Goal: Information Seeking & Learning: Learn about a topic

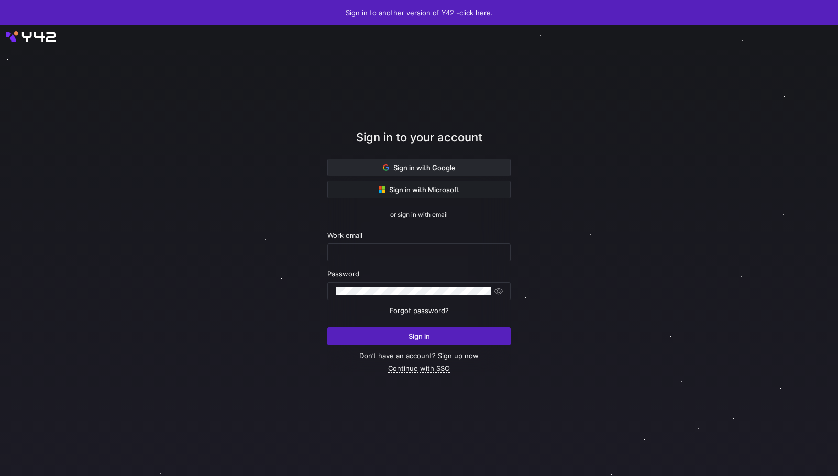
click at [424, 168] on span "Sign in with Google" at bounding box center [419, 167] width 73 height 8
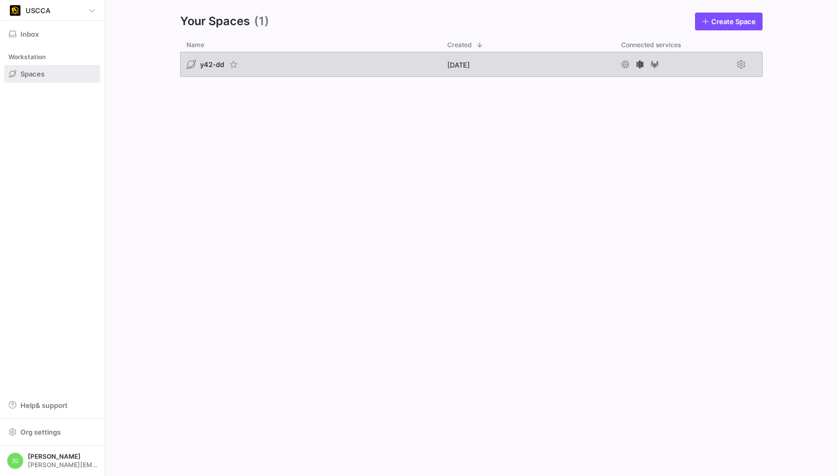
click at [213, 62] on span "y42-dd" at bounding box center [212, 64] width 24 height 8
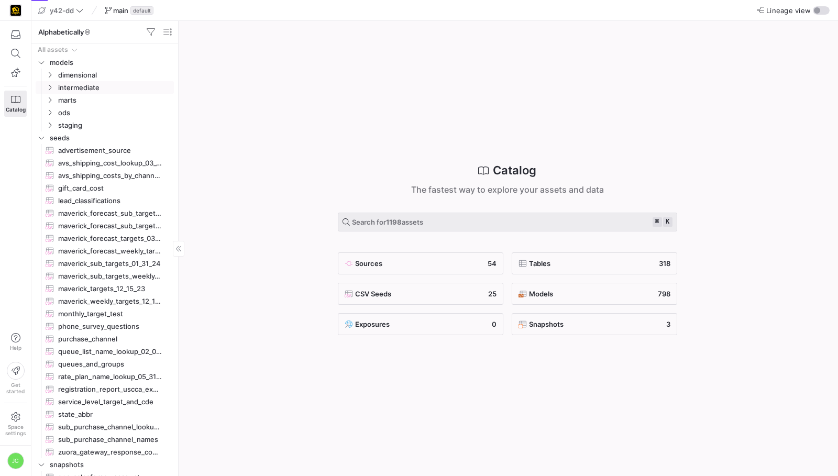
click at [47, 81] on link "intermediate" at bounding box center [105, 87] width 138 height 13
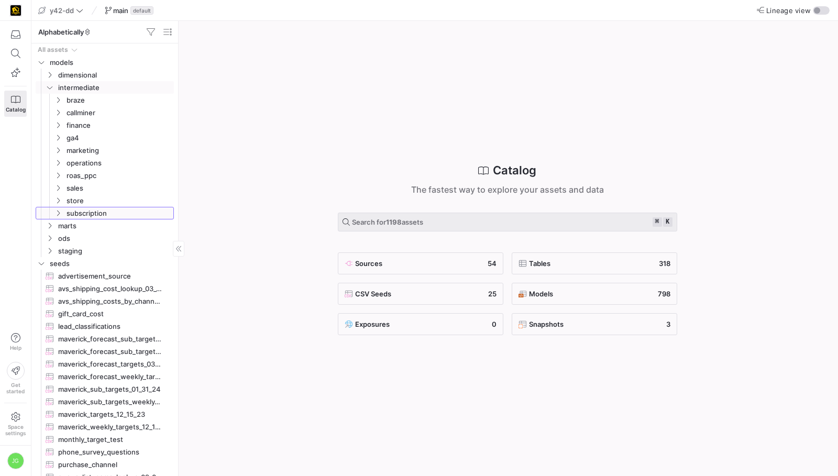
click at [59, 216] on y42-icon "Press SPACE to select this row." at bounding box center [58, 213] width 8 height 8
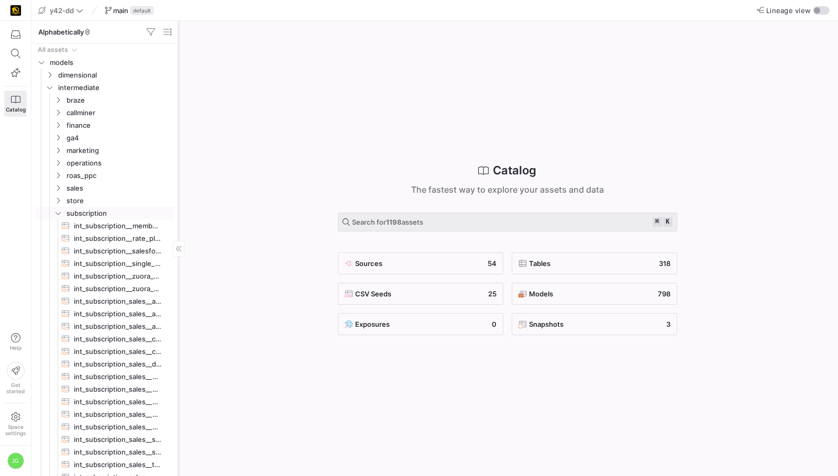
click at [178, 242] on div at bounding box center [179, 249] width 12 height 16
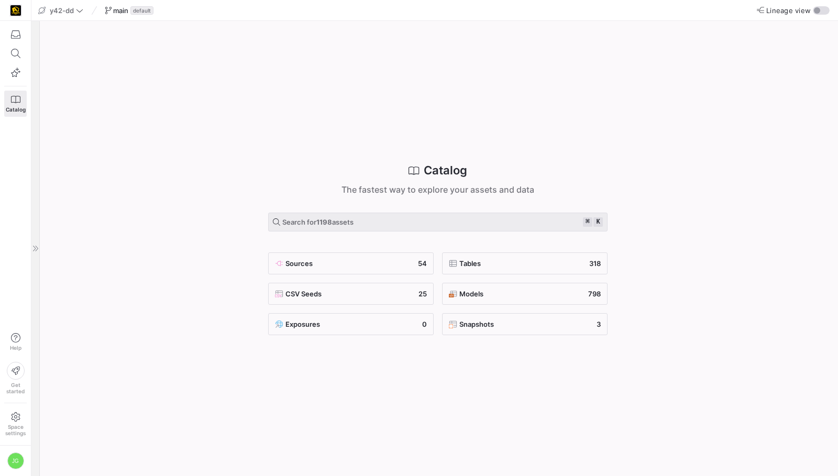
click at [32, 235] on div at bounding box center [35, 248] width 8 height 455
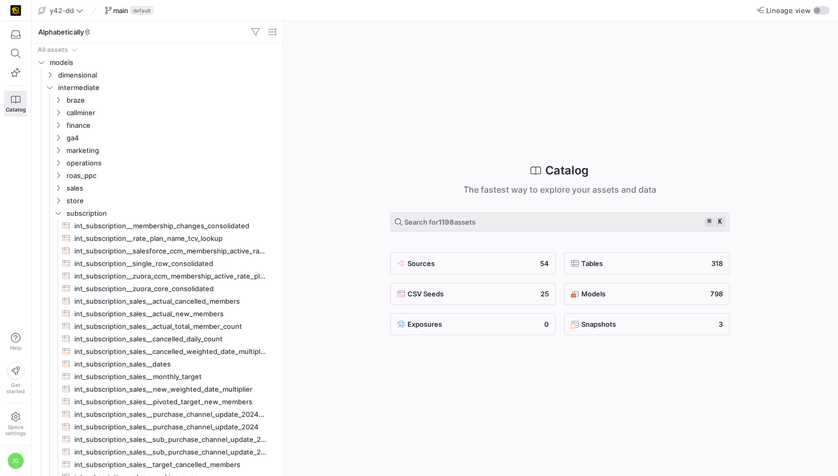
drag, startPoint x: 179, startPoint y: 207, endPoint x: 333, endPoint y: 200, distance: 154.7
click at [190, 296] on span "int_subscription_sales__actual_cancelled_members​​​​​​​​​​" at bounding box center [170, 301] width 192 height 12
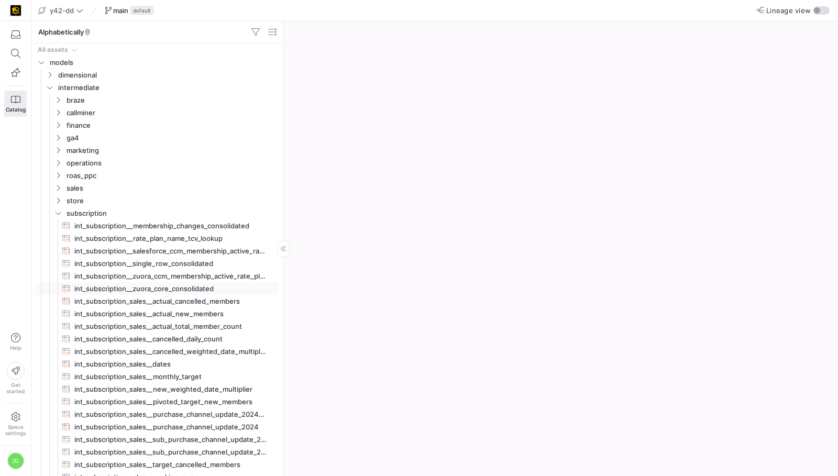
click at [190, 296] on span "int_subscription_sales__actual_cancelled_members​​​​​​​​​​" at bounding box center [170, 301] width 192 height 12
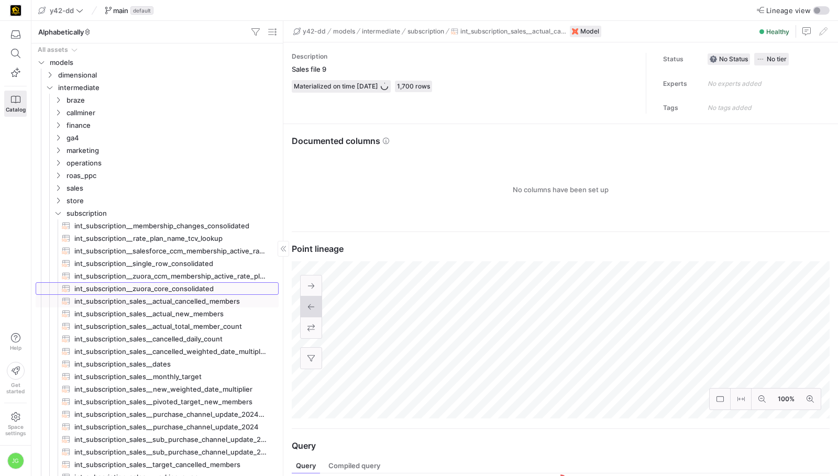
click at [192, 284] on span "int_subscription__zuora_core_consolidated​​​​​​​​​​" at bounding box center [170, 289] width 192 height 12
click at [446, 461] on div "Description Sales file 9 Materialized on time [DATE] 1,700 rows Status No Statu…" at bounding box center [560, 259] width 555 height 434
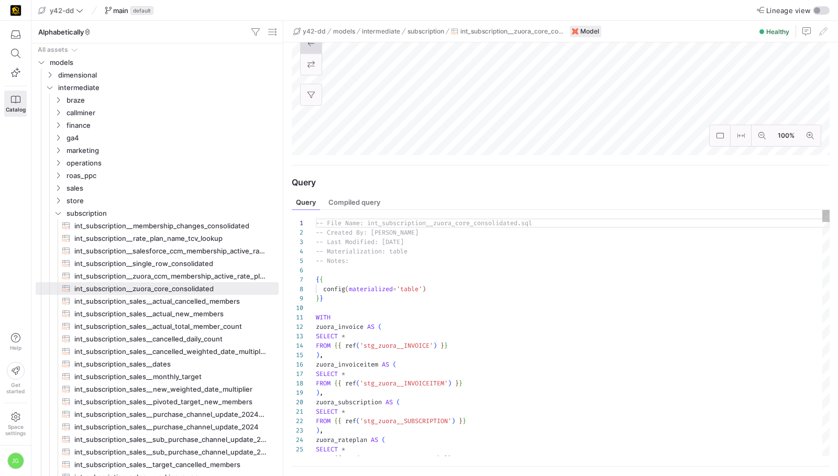
scroll to position [351, 0]
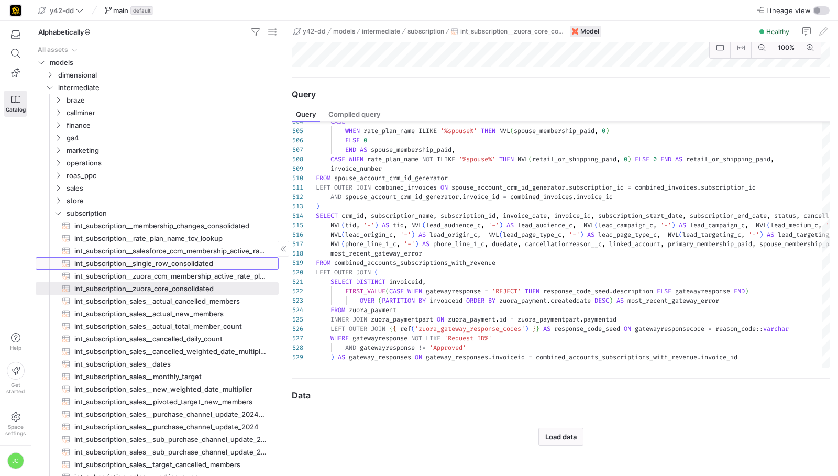
click at [158, 267] on span "int_subscription__single_row_consolidated​​​​​​​​​​" at bounding box center [170, 264] width 192 height 12
click at [175, 262] on span "int_subscription__single_row_consolidated​​​​​​​​​​" at bounding box center [170, 264] width 192 height 12
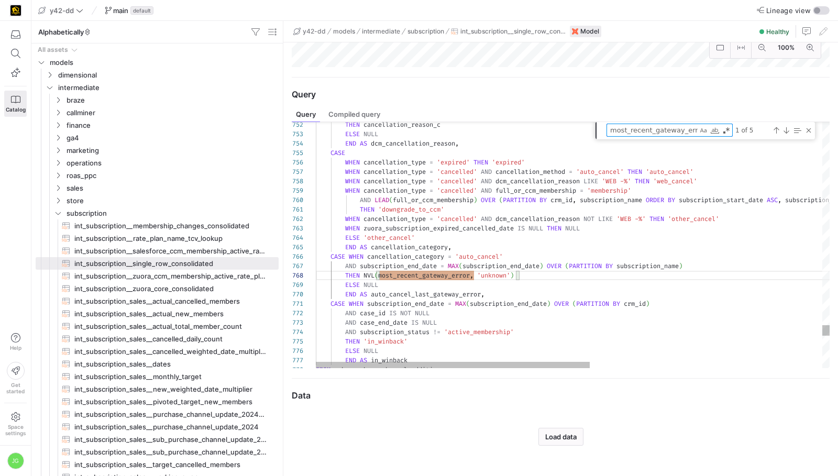
type textarea "CASE WHEN subscription_end_date = MAX(subscription_end_date) OVER (PARTITION BY…"
type textarea "i"
type textarea "LEFT OUTER JOIN contact ON contact_c = [DOMAIN_NAME] WHERE (sub_purchase_channe…"
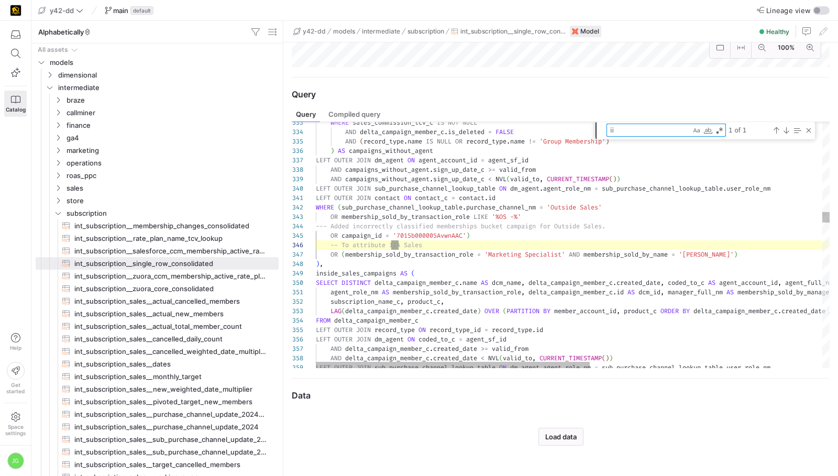
scroll to position [94, 87]
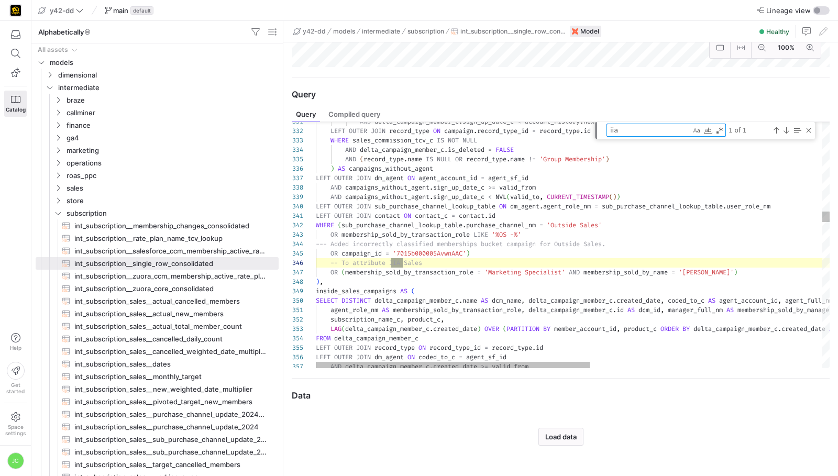
type textarea "iia"
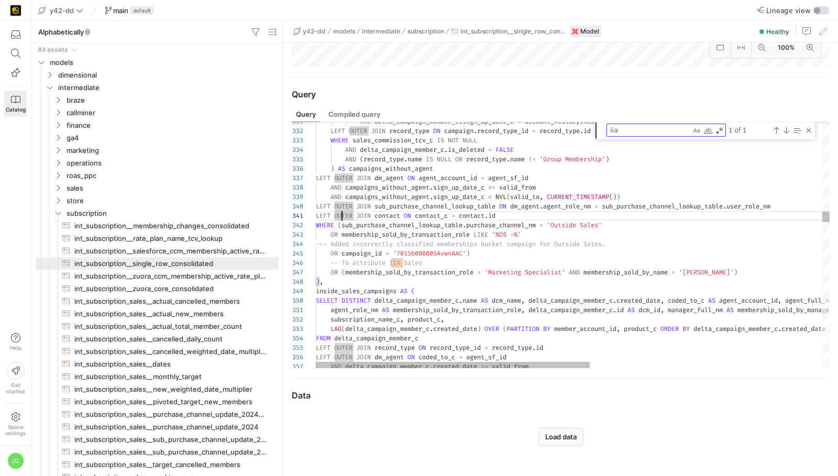
scroll to position [9, 26]
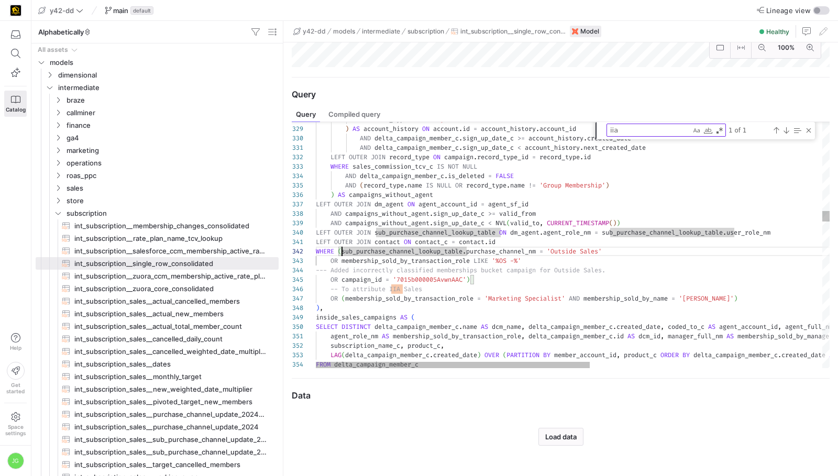
type textarea "LEFT OUTER JOIN contact ON contact_c = [DOMAIN_NAME] WHERE (sub_purchase_channe…"
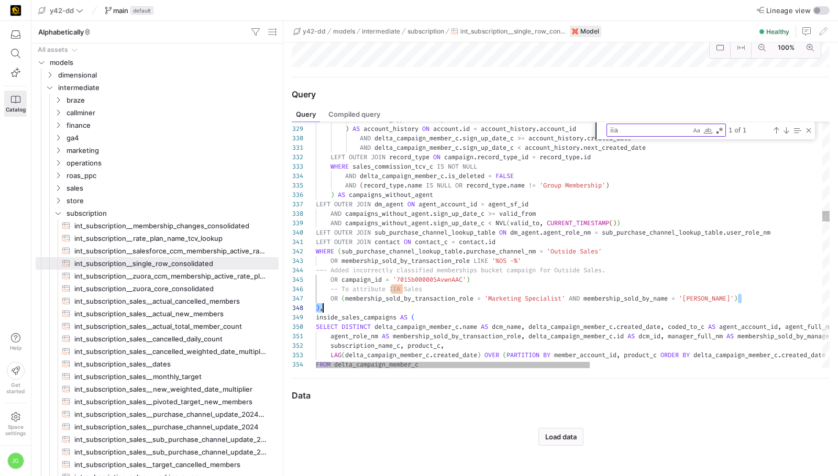
scroll to position [57, 26]
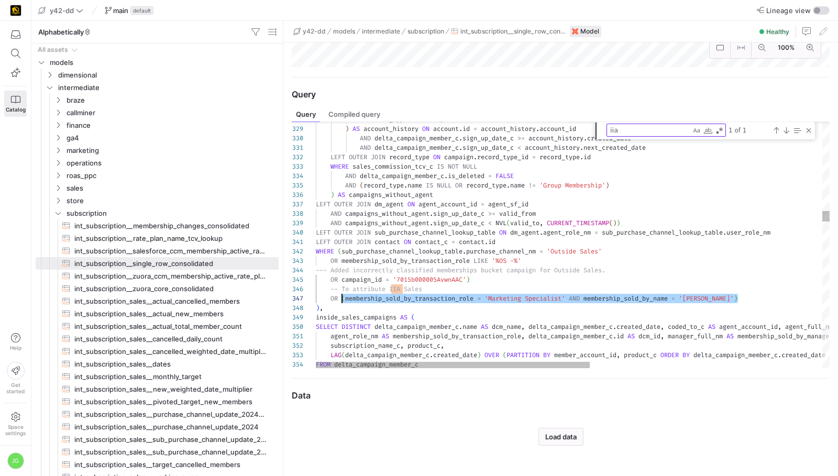
drag, startPoint x: 747, startPoint y: 300, endPoint x: 341, endPoint y: 298, distance: 405.8
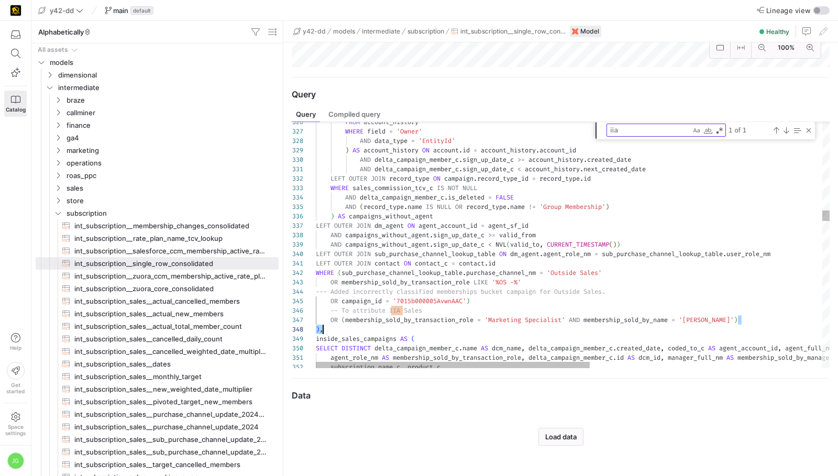
scroll to position [57, 15]
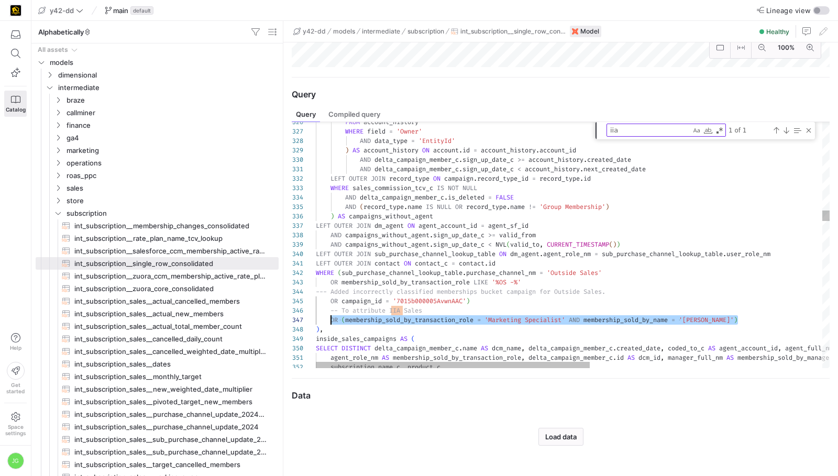
drag, startPoint x: 746, startPoint y: 320, endPoint x: 330, endPoint y: 323, distance: 415.8
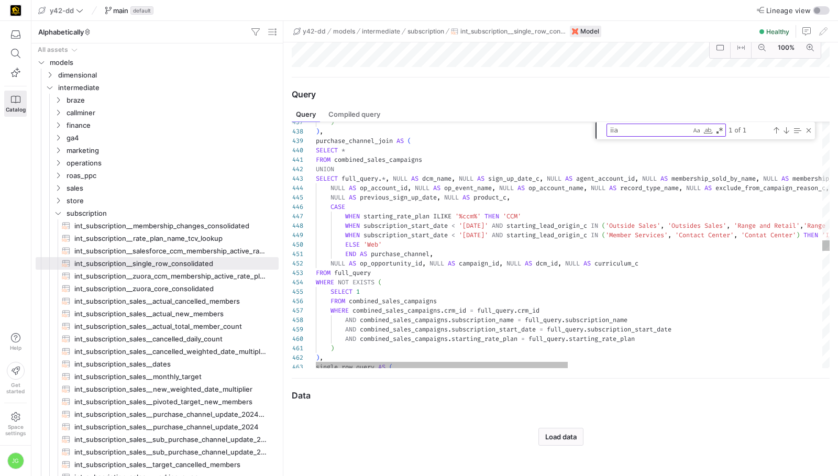
click at [629, 136] on textarea "iia" at bounding box center [649, 130] width 84 height 12
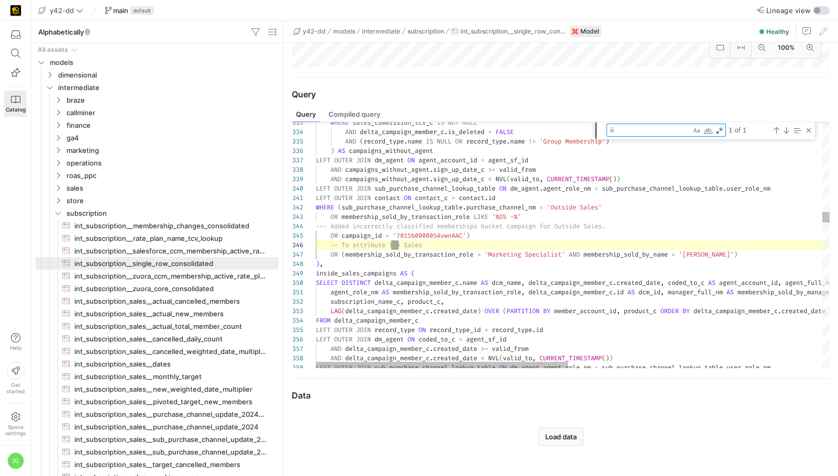
type textarea "i"
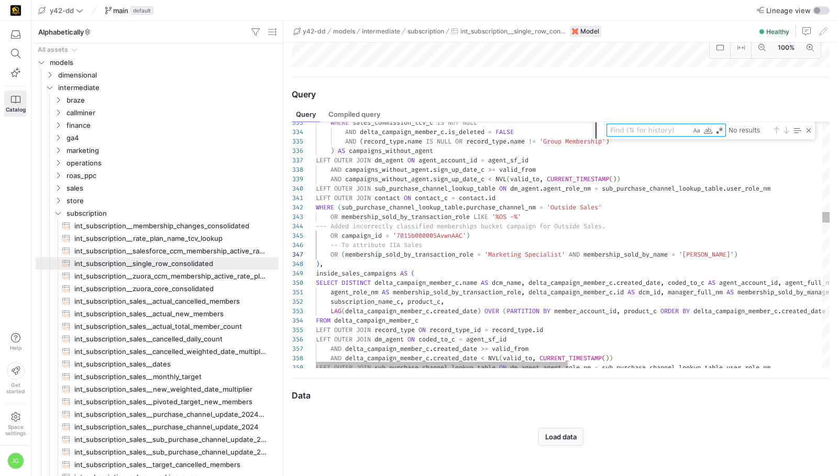
type textarea "s"
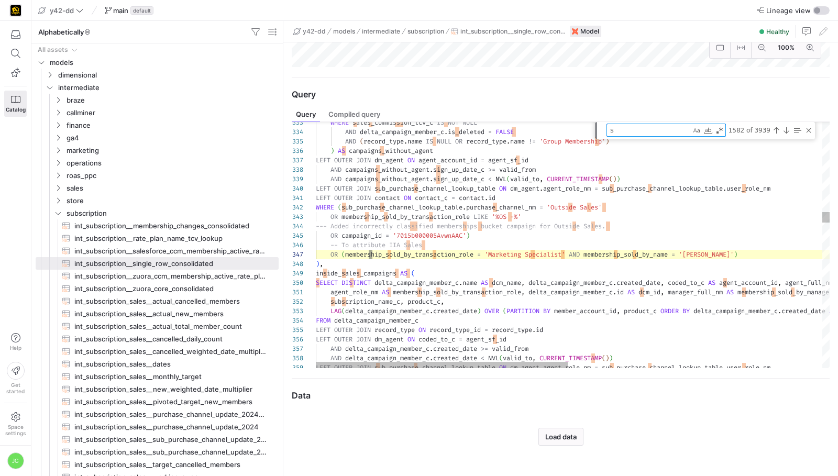
type textarea "agent_role_nm AS membership_sold_by_transaction_role, [URL][DOMAIN_NAME] AS dcm…"
type textarea "su"
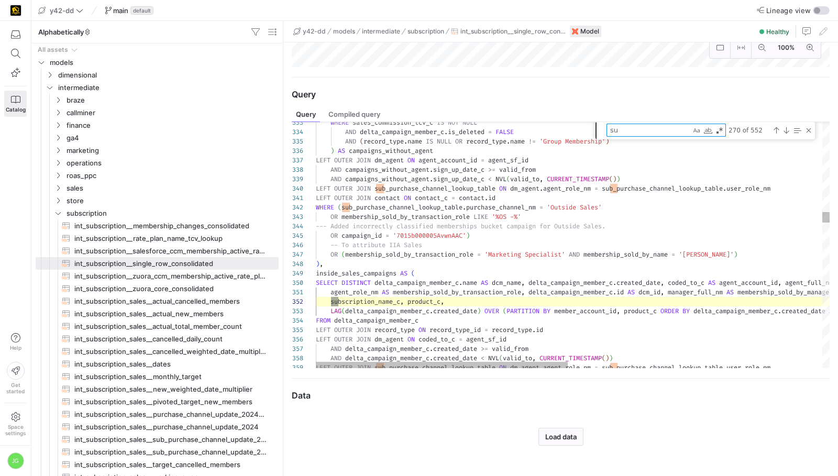
type textarea "agent_role_nm AS membership_sold_by_transaction_role, [URL][DOMAIN_NAME] AS dcm…"
type textarea "sub"
type textarea "ion_name_c, product_c, LAG(delta_campaign_member_c.created_date) OVER (PARTITIO…"
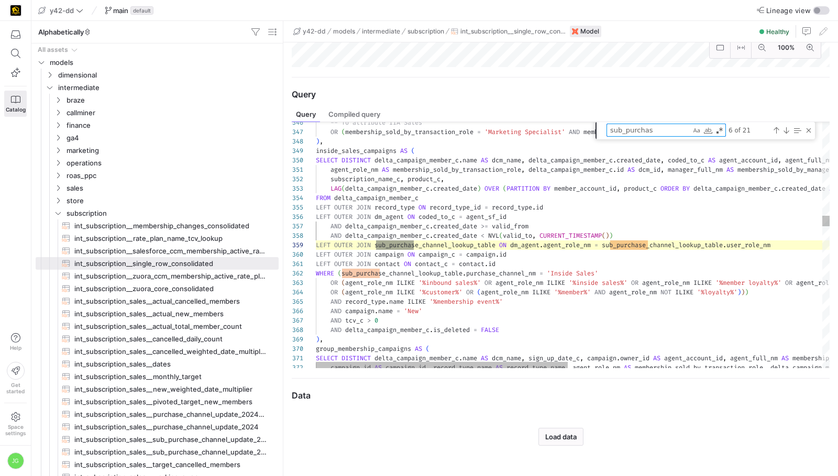
scroll to position [85, 106]
type textarea "sub_purchase"
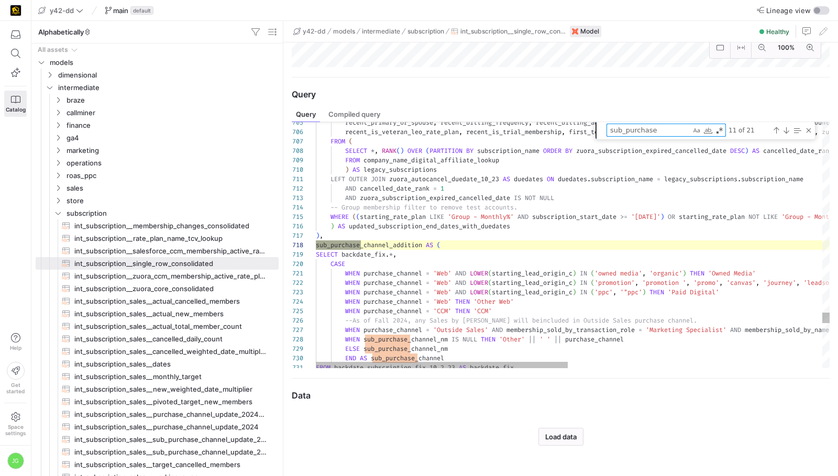
scroll to position [94, 45]
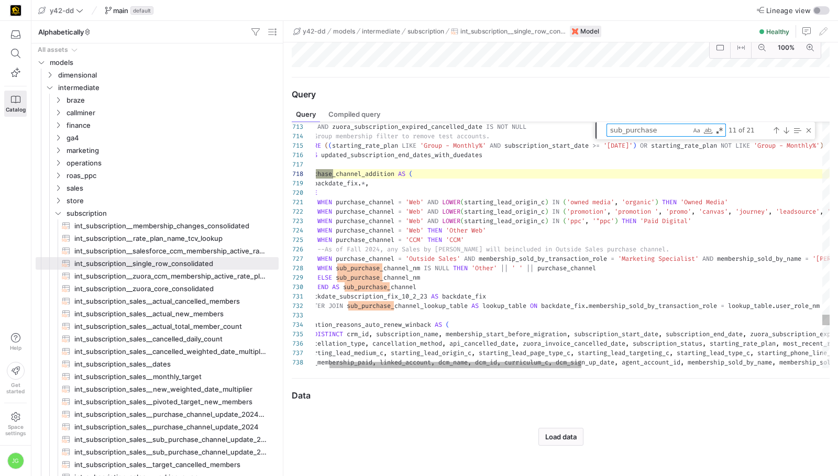
type textarea "-- File Name: int_subscription__zuora_core_consolidated.sql -- Created By: [PER…"
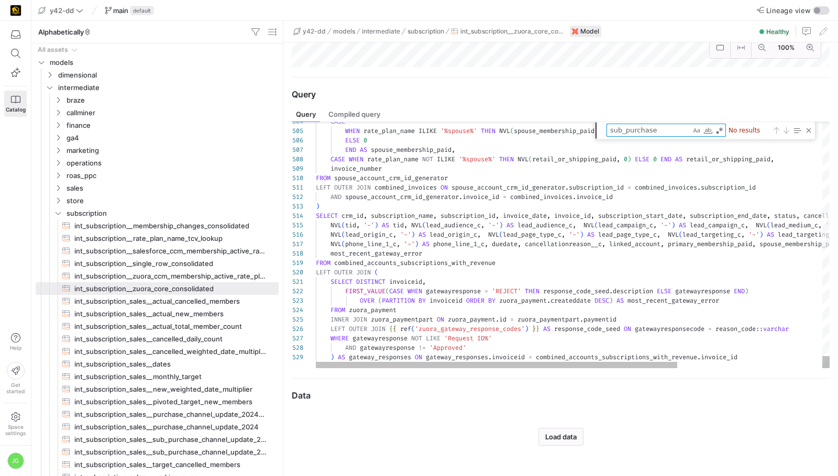
type textarea "sub_purchase"
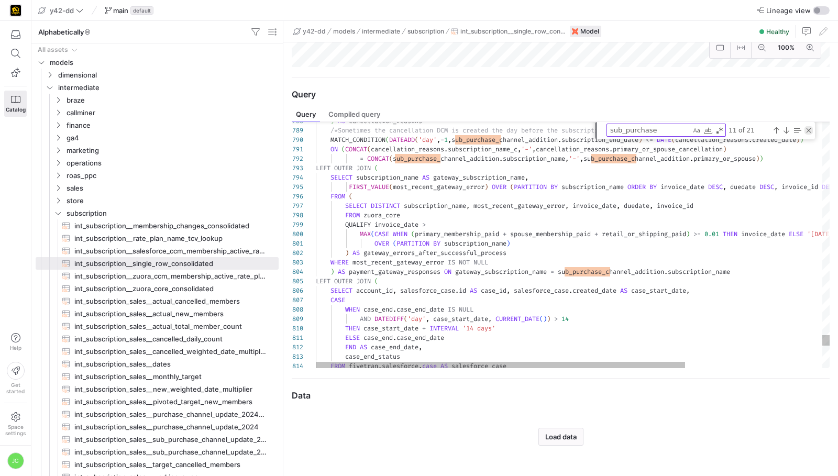
click at [809, 130] on div "Close (Escape)" at bounding box center [808, 130] width 8 height 8
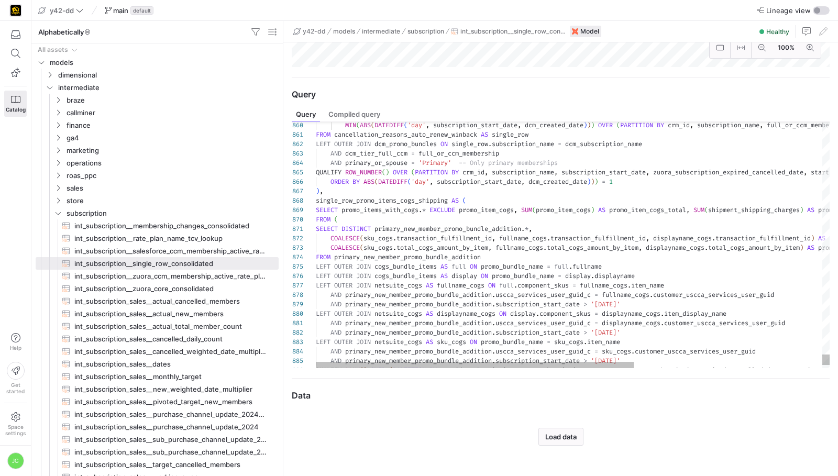
type textarea "_items AS full ON promo_bundle_name = full.fullname LEFT OUTER JOIN cogs_bundle…"
type textarea "displayname_cogs"
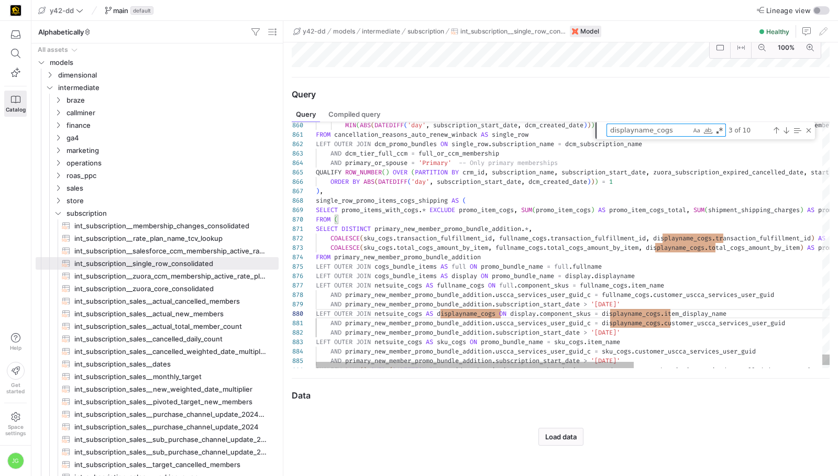
type textarea "AS full ON promo_bundle_name = full.fullname LEFT OUTER JOIN cogs_bundle_items …"
type textarea "s"
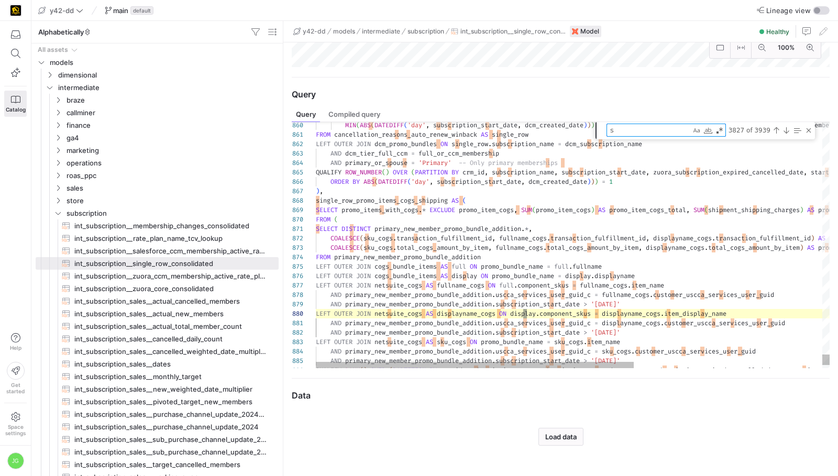
type textarea "AND primary_new_member_promo_bundle_addition.uscca_services_user_guid_c = displ…"
type textarea "sub"
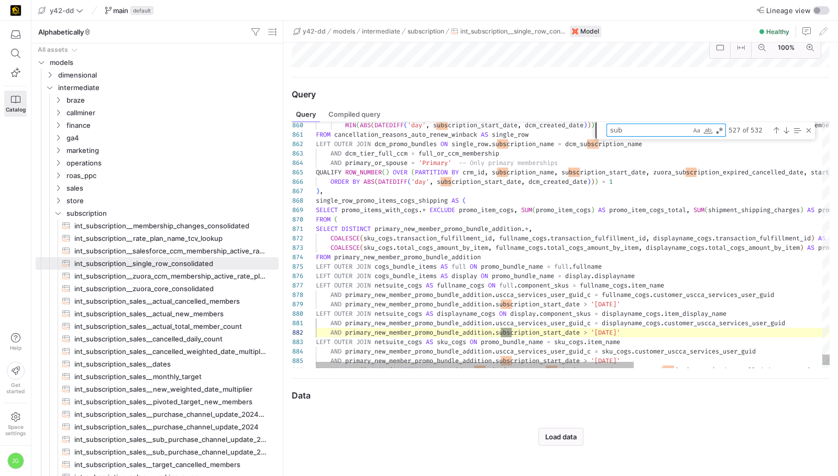
scroll to position [47, 196]
type textarea "), cogs_bundle_items AS ( SELECT * FROM {{ ref('int_store_netsuite_cogs_bundle_…"
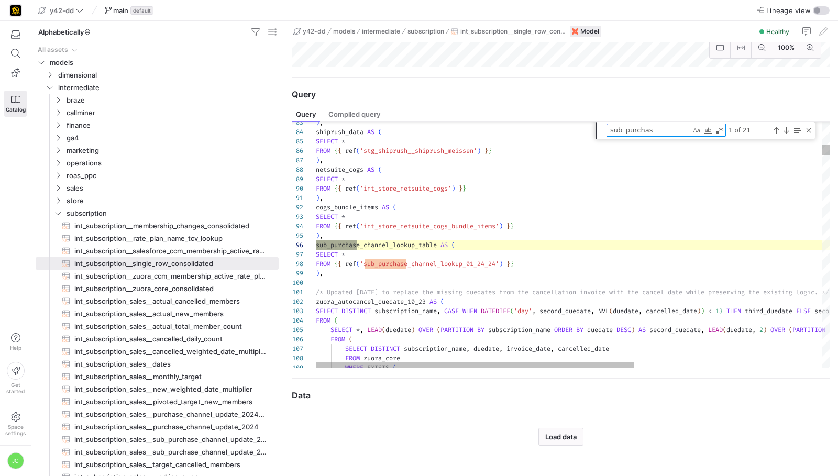
type textarea "sub_purchase"
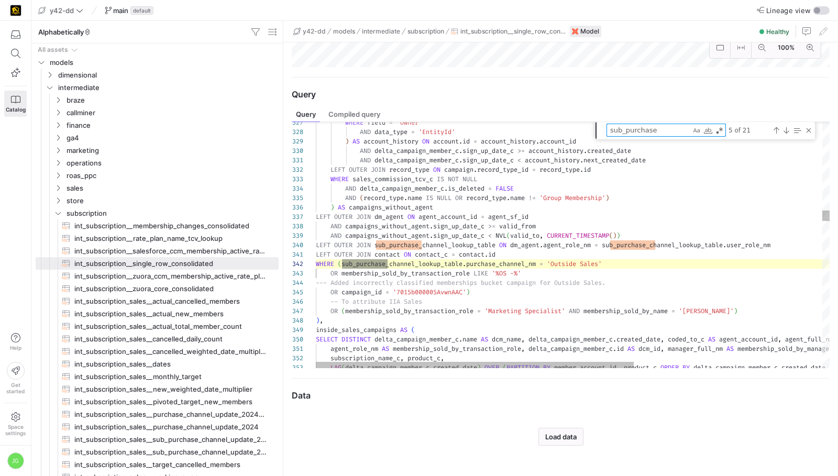
scroll to position [85, 72]
type textarea "ion_name_c, product_c, LAG(delta_campaign_member_c.created_date) OVER (PARTITIO…"
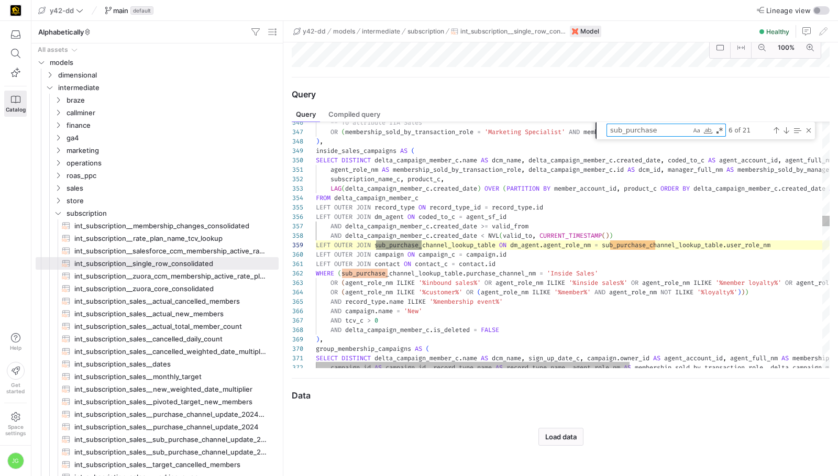
scroll to position [85, 106]
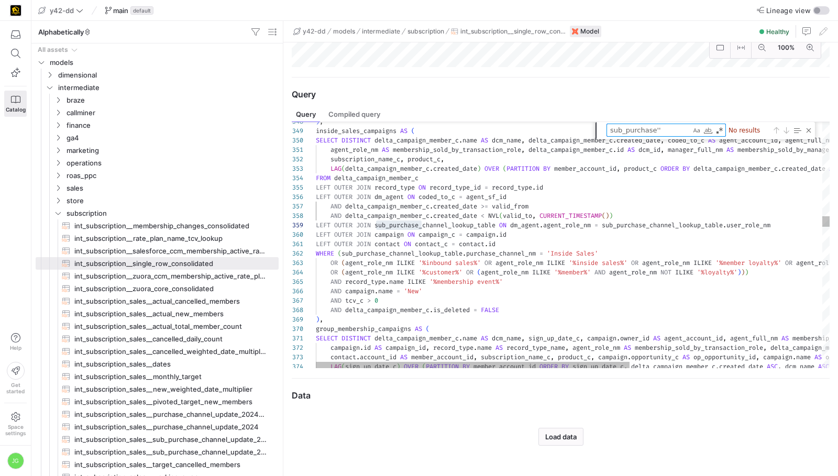
type textarea "sub_purchase'"
type textarea "), cogs_bundle_items AS ( SELECT * FROM {{ ref('int_store_netsuite_cogs_bundle_…"
type textarea "sub_purchase"
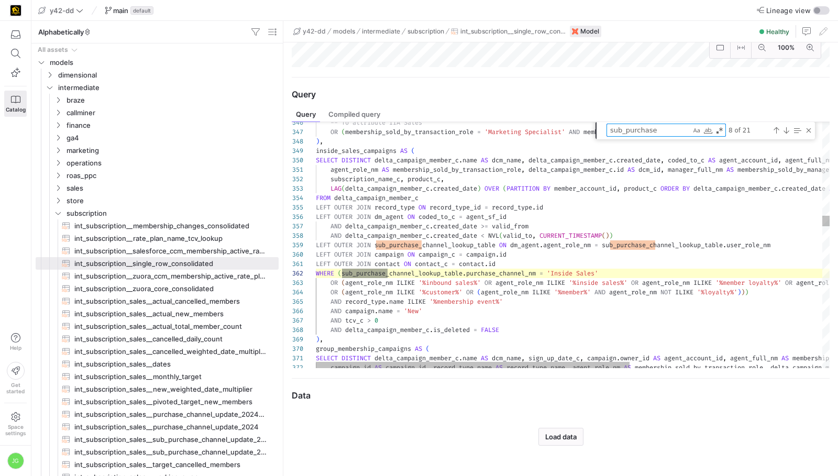
scroll to position [94, 106]
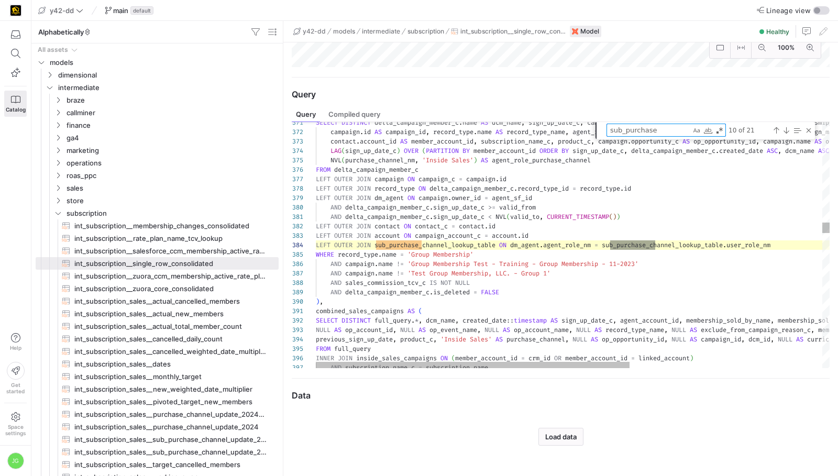
type textarea "LEFT OUTER JOIN zuora_autocancel_duedate_10_23 AS duedates ON duedates.subscrip…"
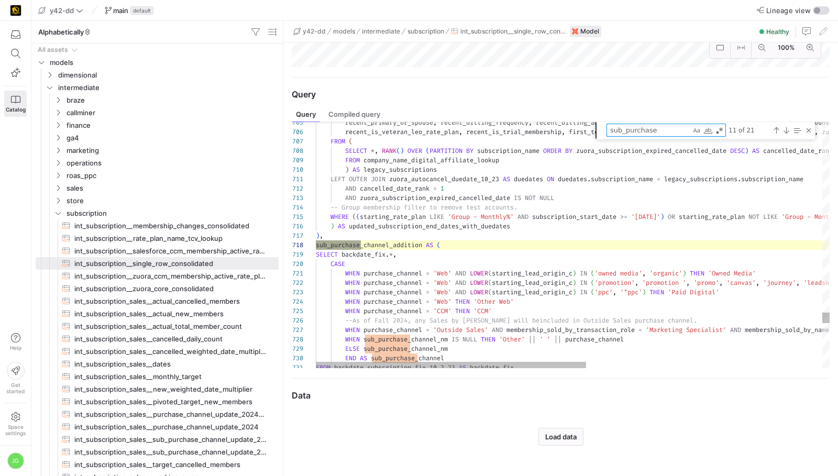
scroll to position [94, 45]
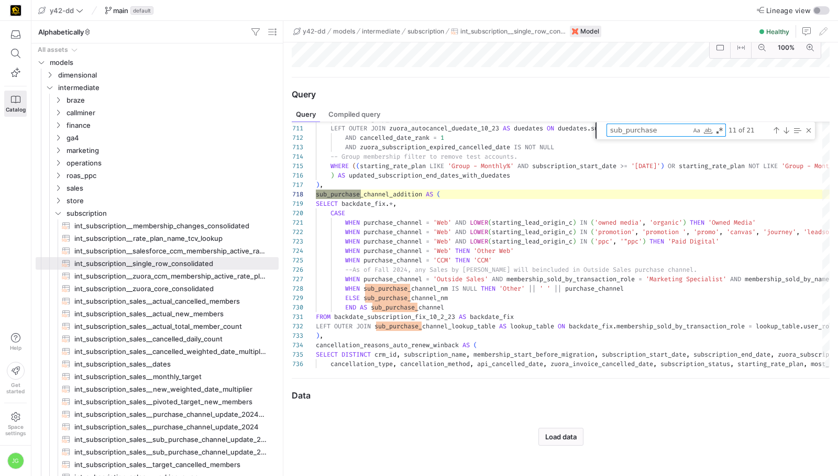
type textarea "sub_purchase"
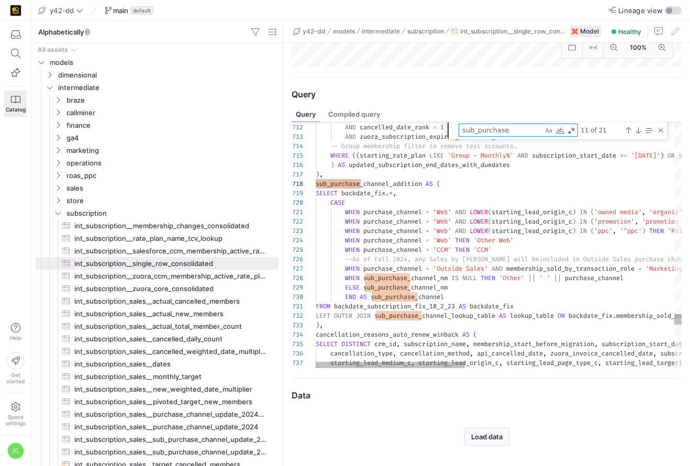
type textarea "WHEN purchase_channel = 'Web' AND LOWER(starting_lead_origin_c) IN ('owned medi…"
type textarea "j"
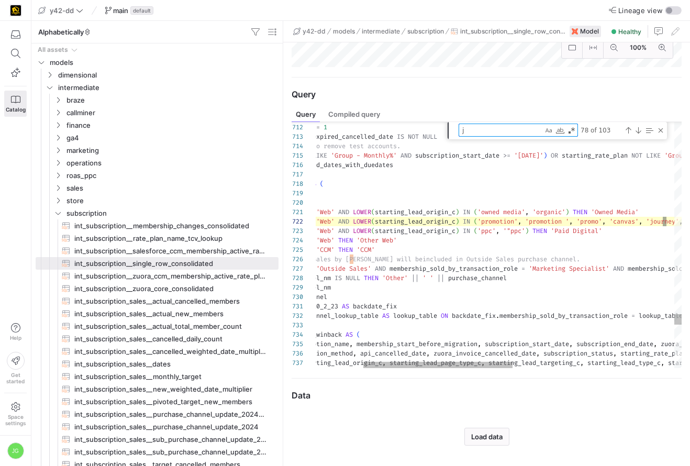
type textarea "gin_c) IN ('owned media', 'organic') THEN 'Owned Media' WHEN purchase_channel =…"
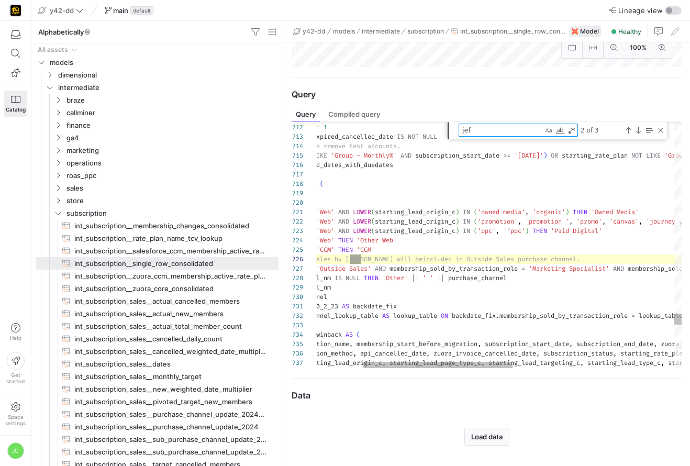
type textarea "[PERSON_NAME]"
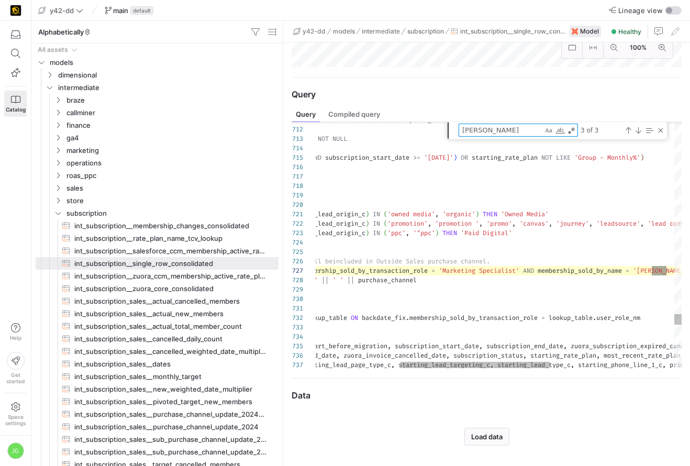
type textarea "LEFT OUTER JOIN contact ON contact_c = [DOMAIN_NAME] WHERE (sub_purchase_channe…"
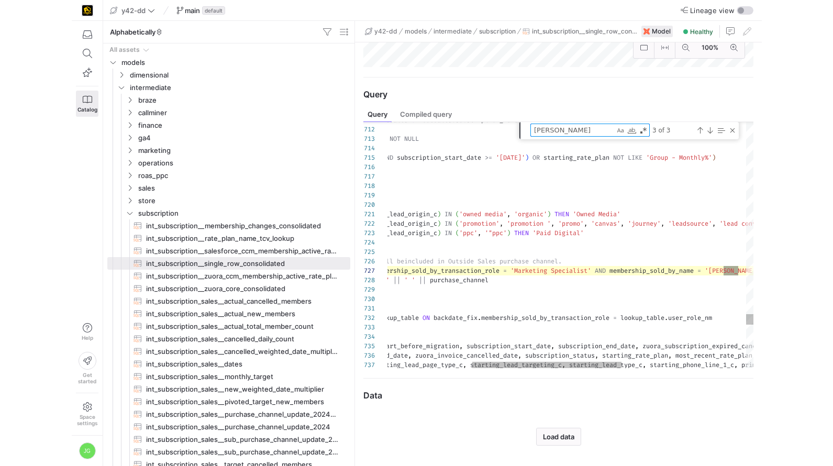
scroll to position [94, 392]
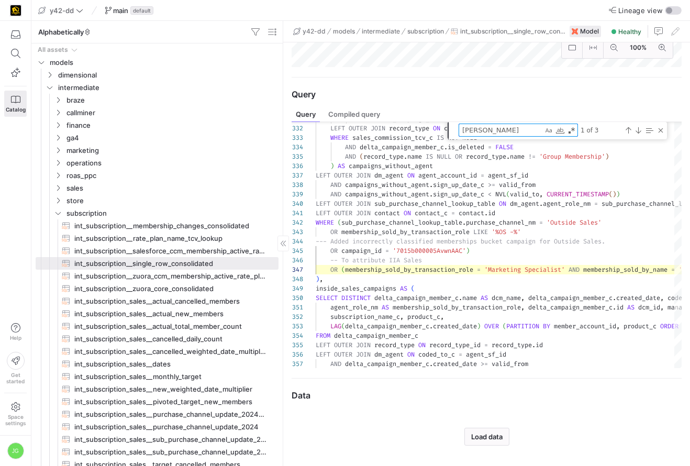
type textarea "[PERSON_NAME]"
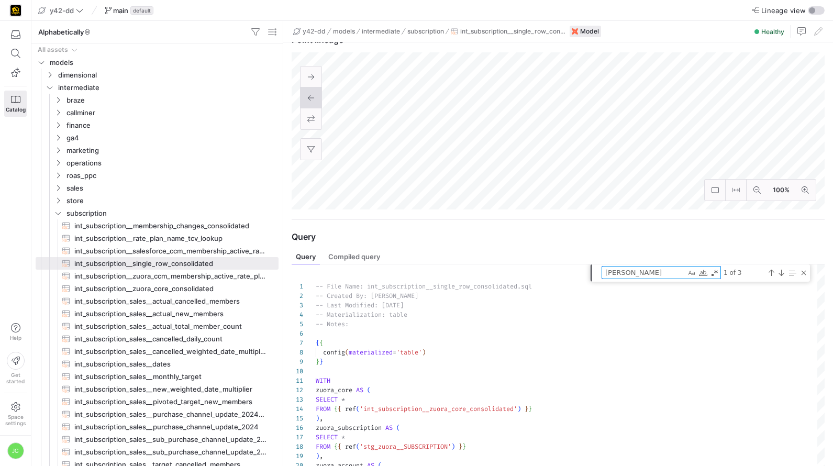
scroll to position [212, 0]
